Goal: Navigation & Orientation: Find specific page/section

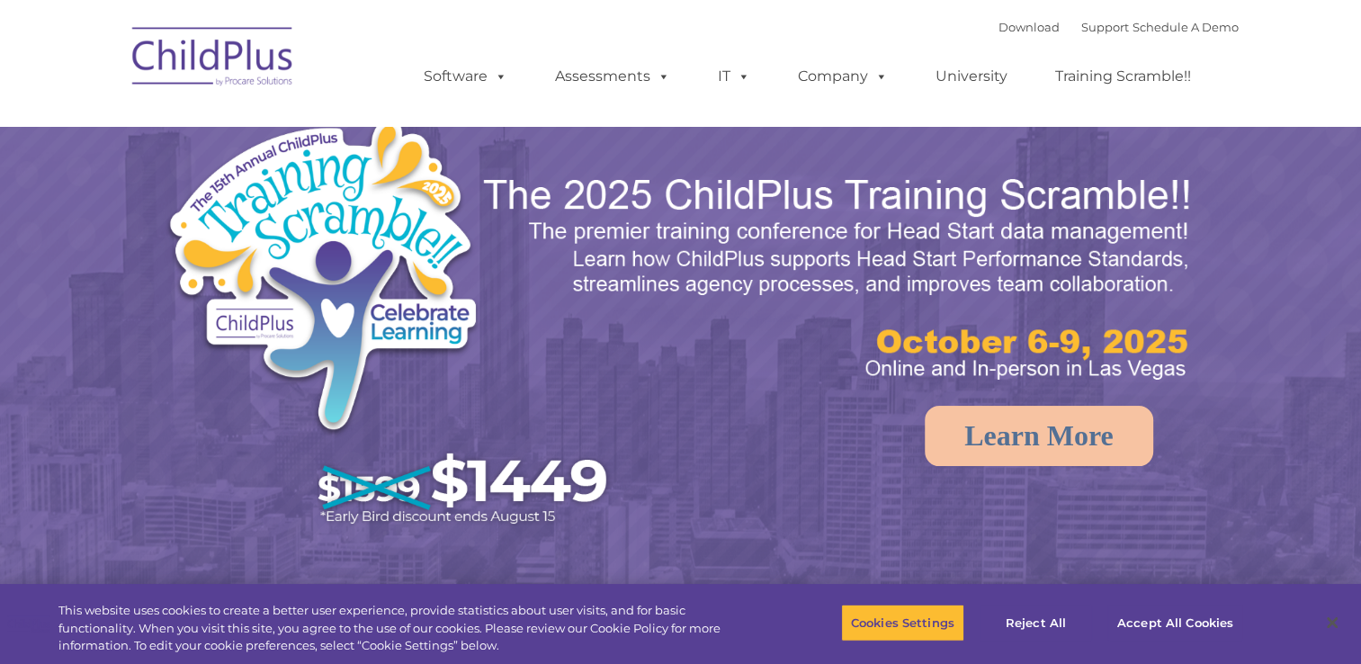
select select "MEDIUM"
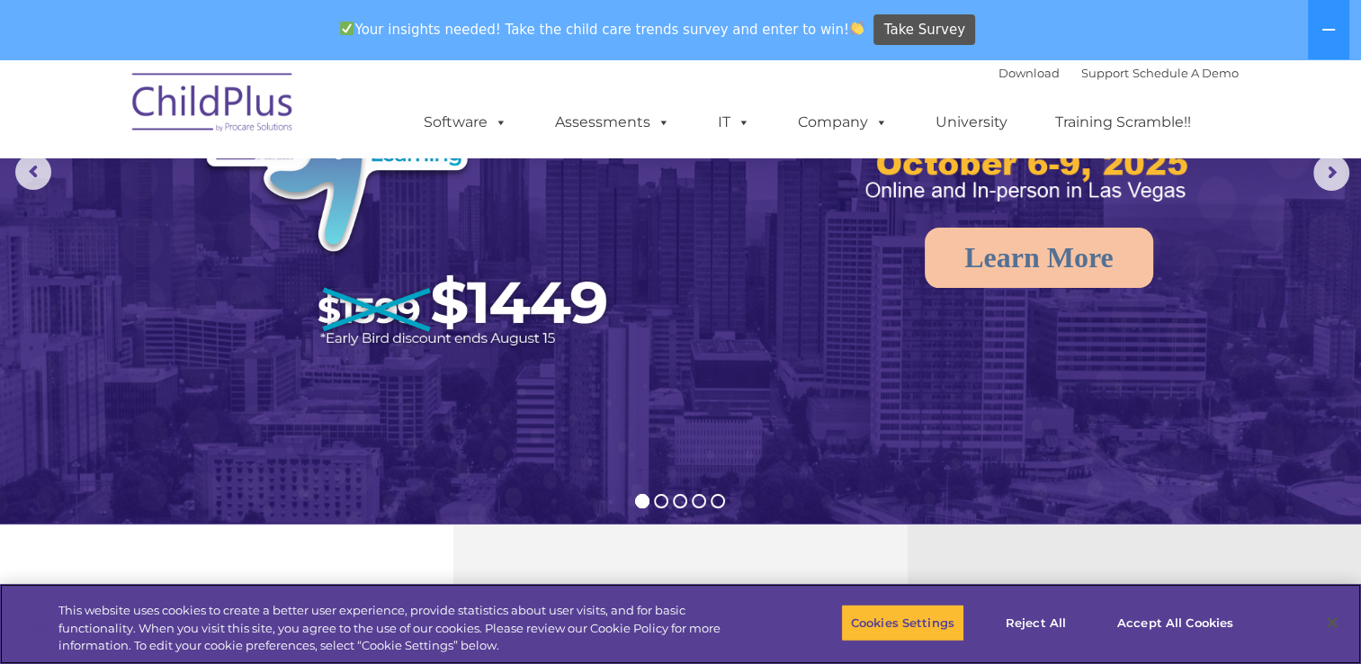
scroll to position [231, 0]
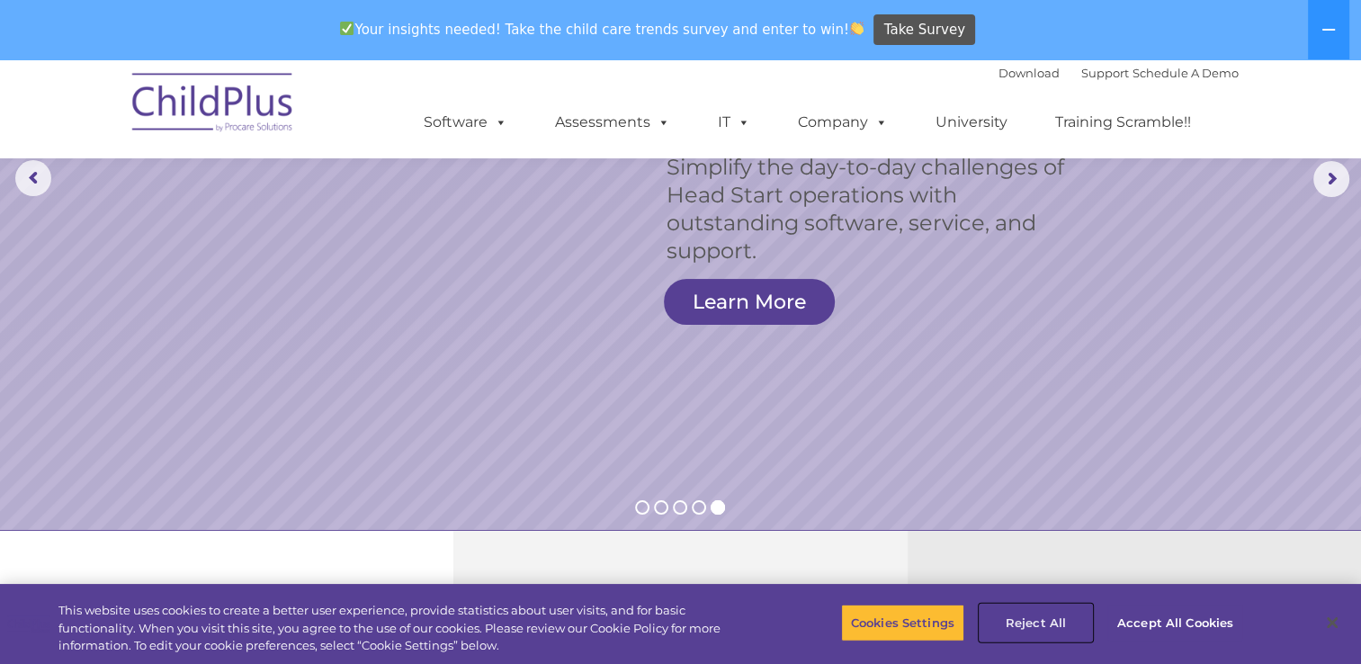
click at [1022, 614] on button "Reject All" at bounding box center [1035, 622] width 112 height 38
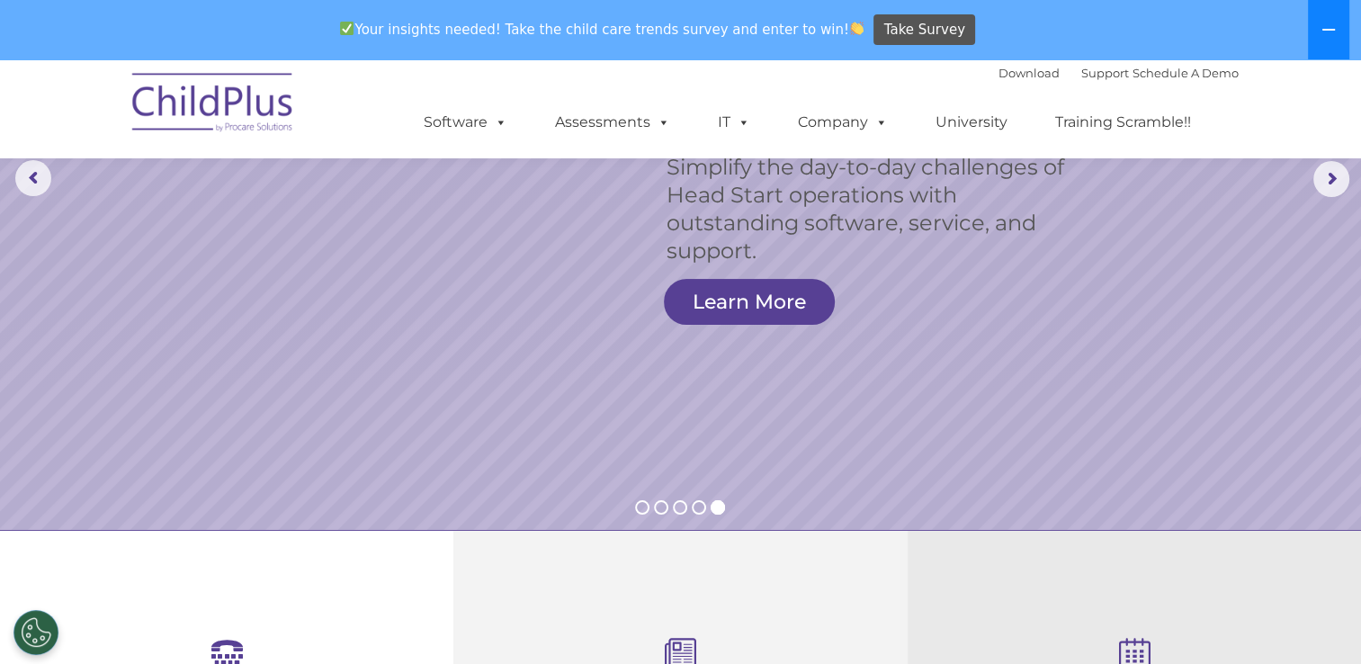
click at [1326, 28] on icon at bounding box center [1328, 29] width 14 height 14
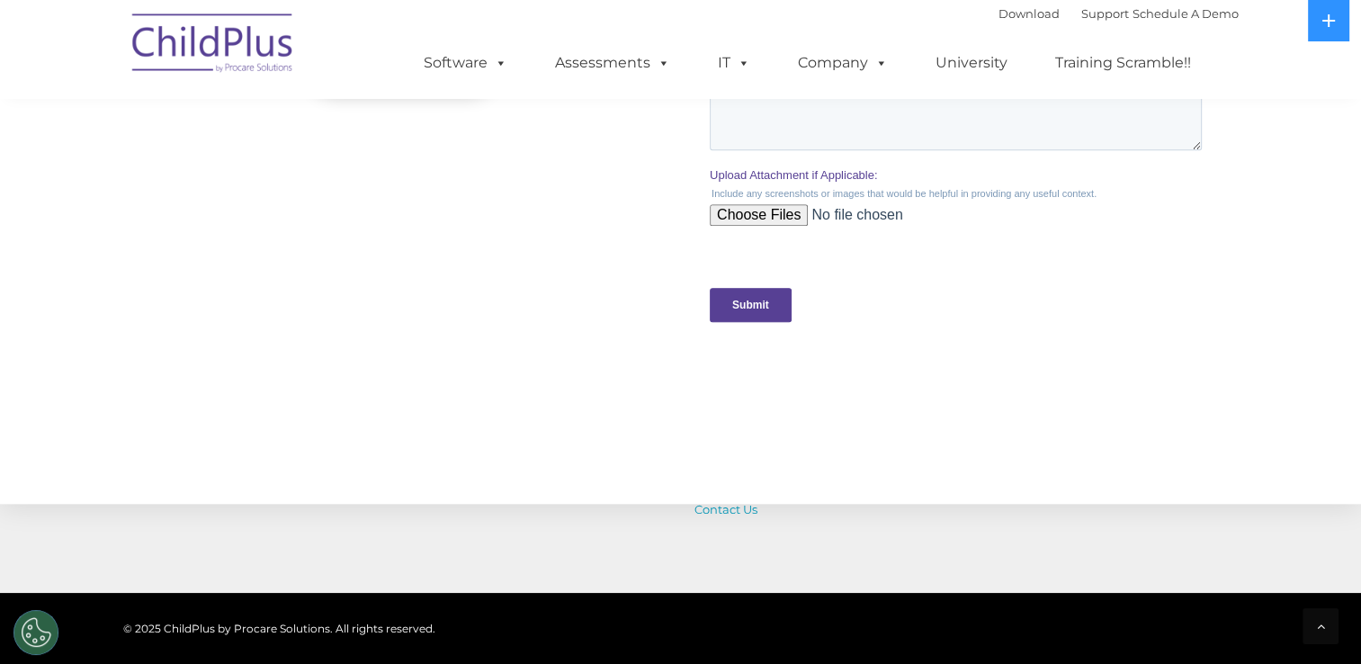
scroll to position [1968, 0]
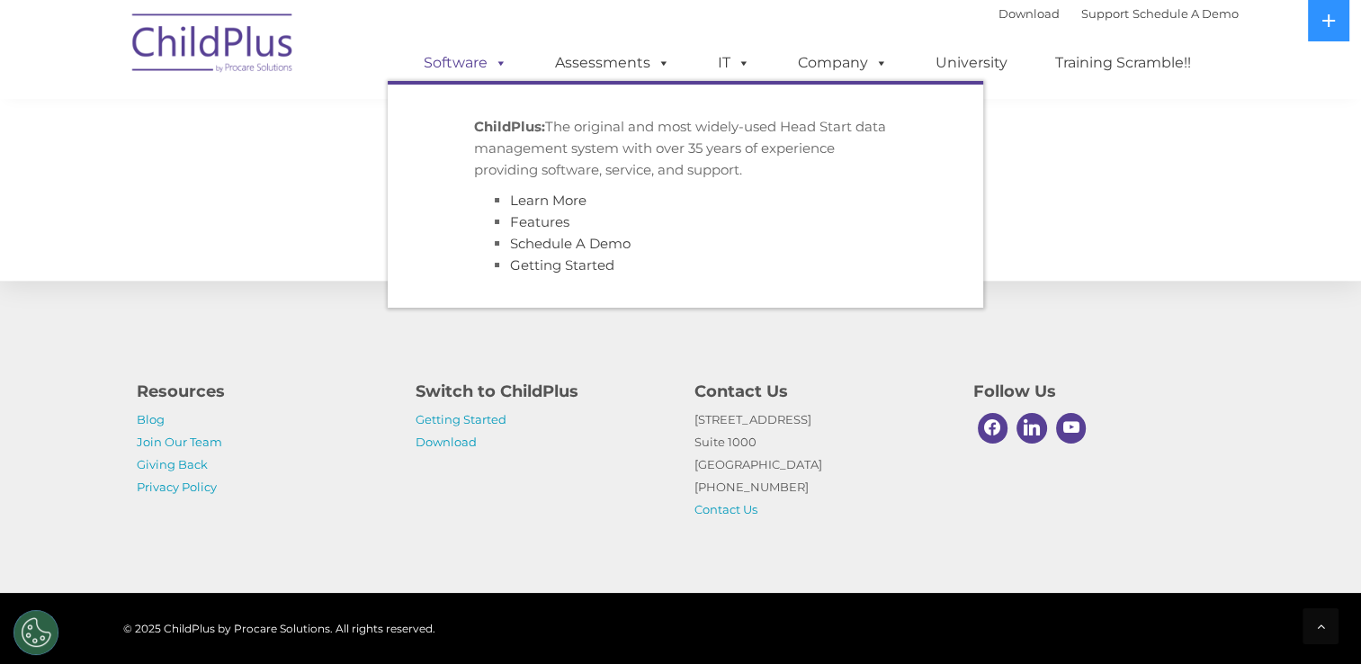
click at [482, 67] on link "Software" at bounding box center [466, 63] width 120 height 36
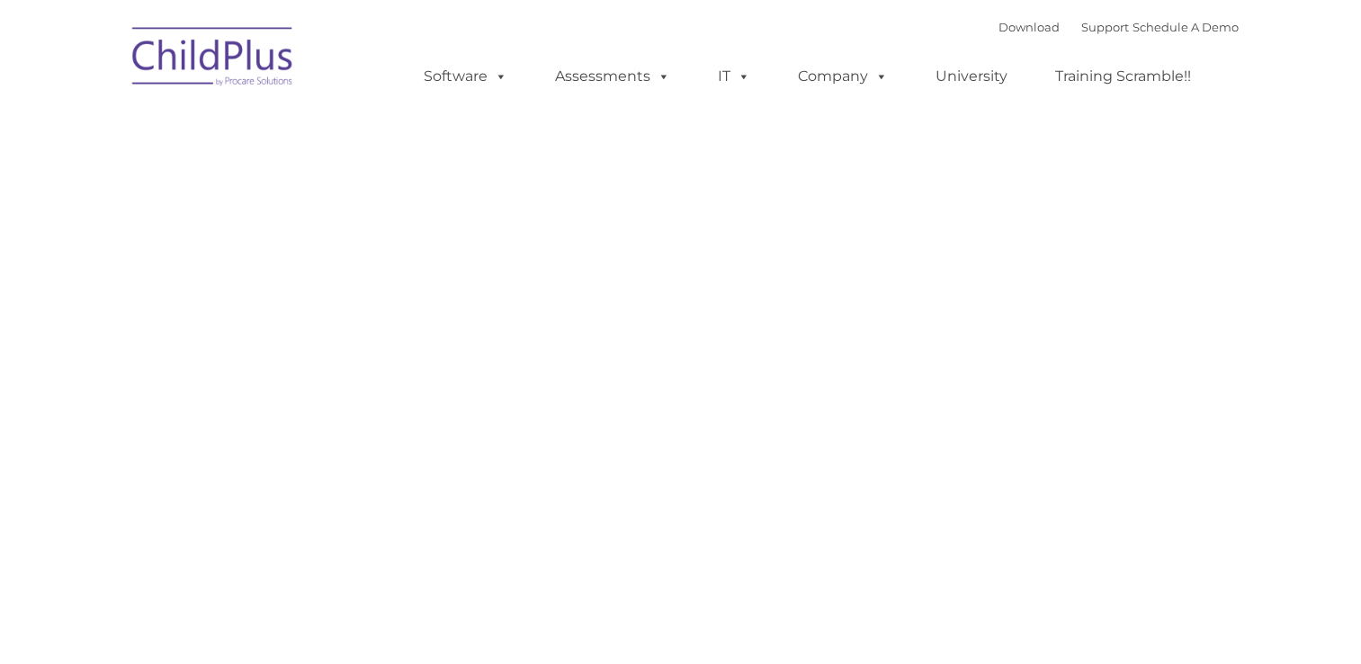
type input ""
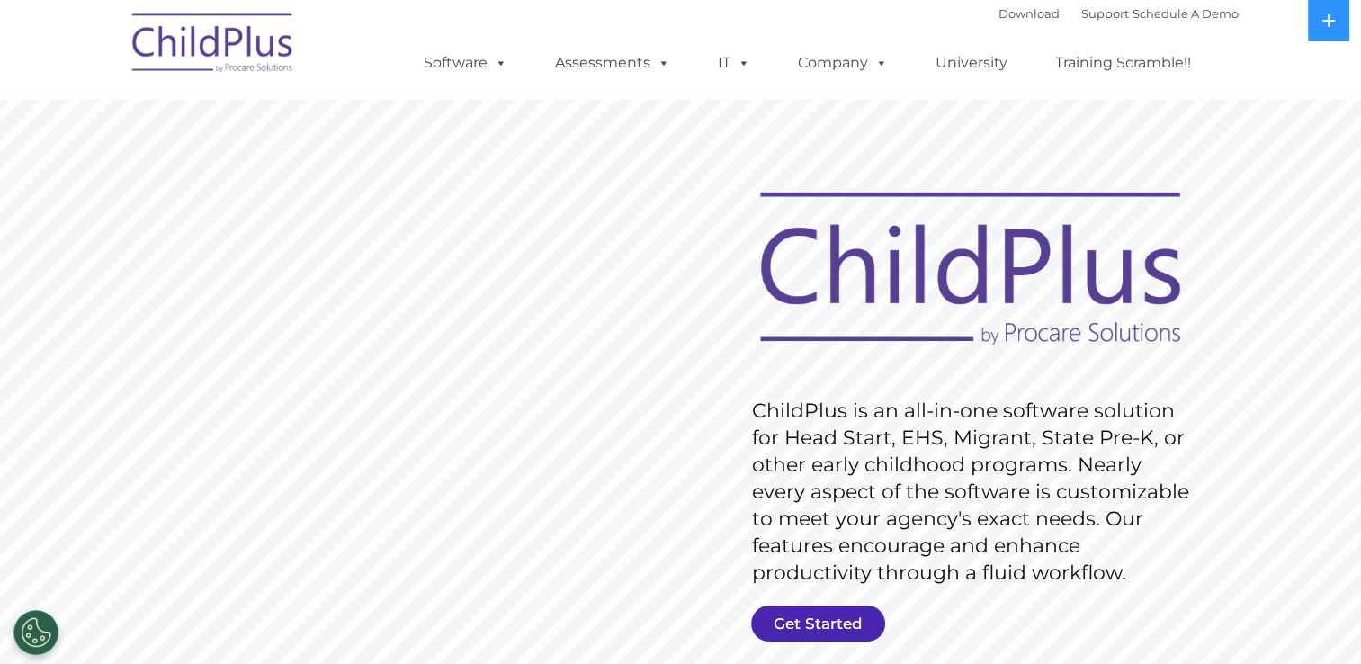
click at [790, 627] on link "Get Started" at bounding box center [818, 623] width 134 height 36
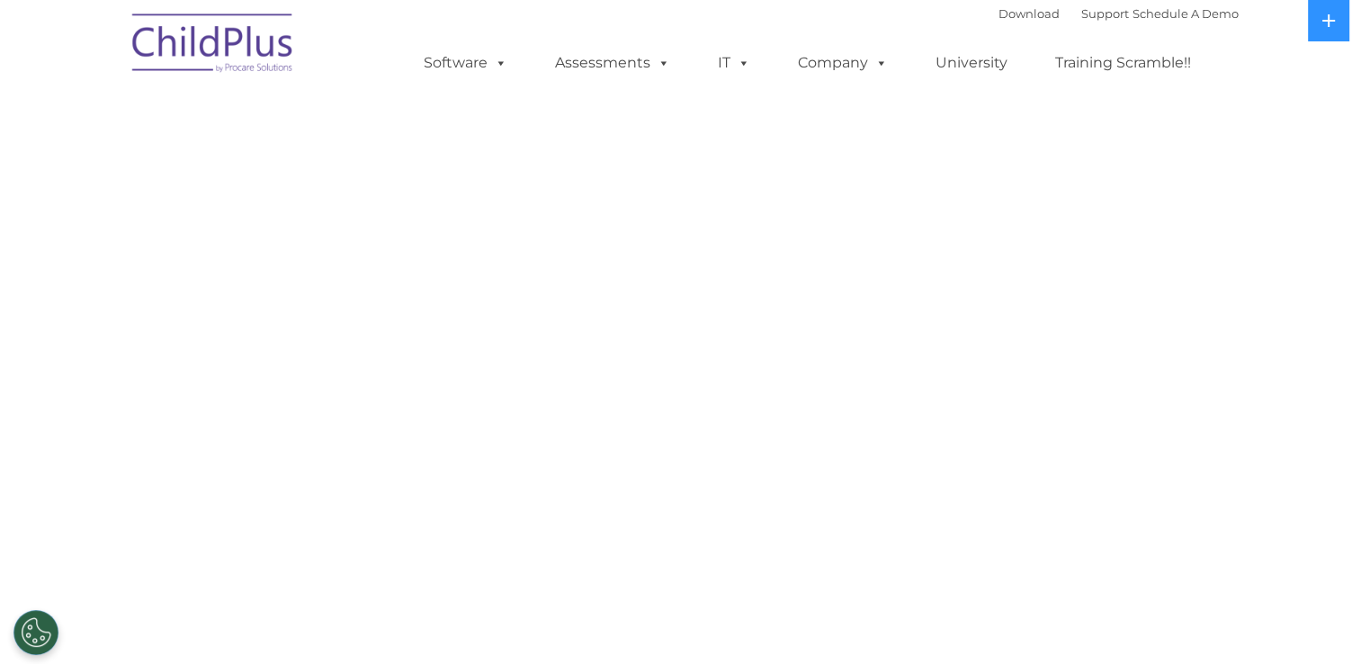
select select "MEDIUM"
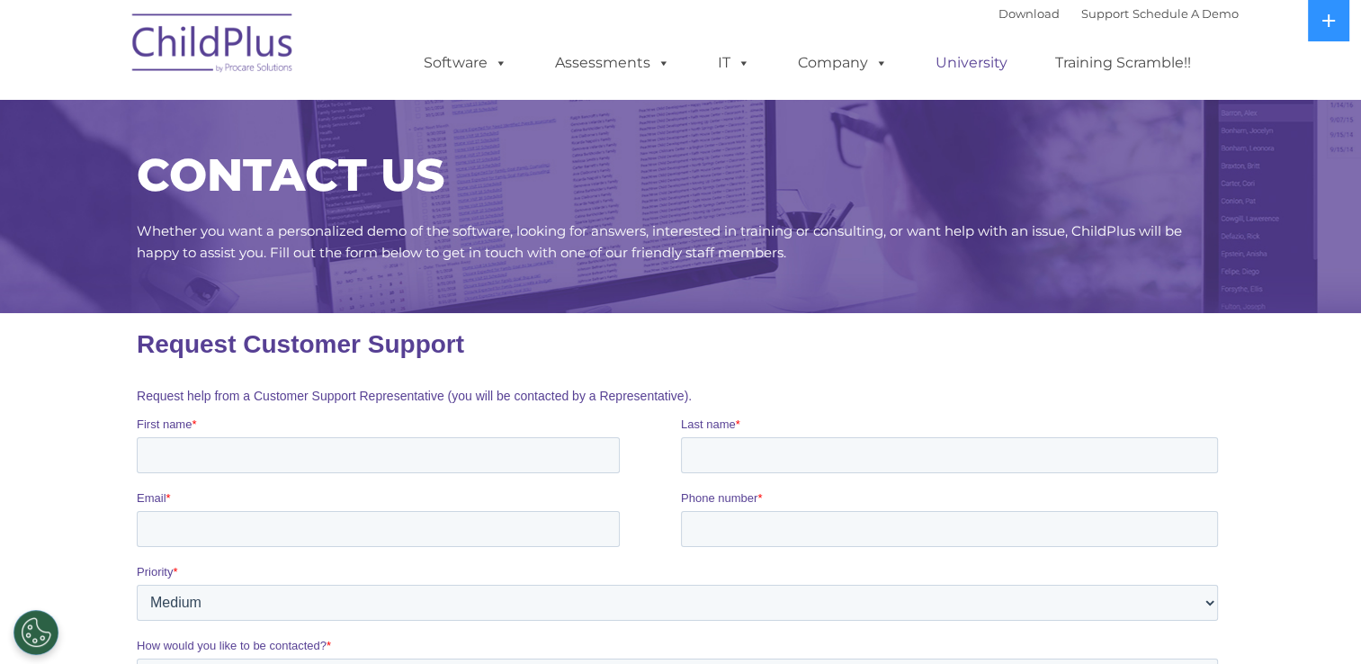
click at [986, 49] on link "University" at bounding box center [971, 63] width 108 height 36
